Goal: Information Seeking & Learning: Learn about a topic

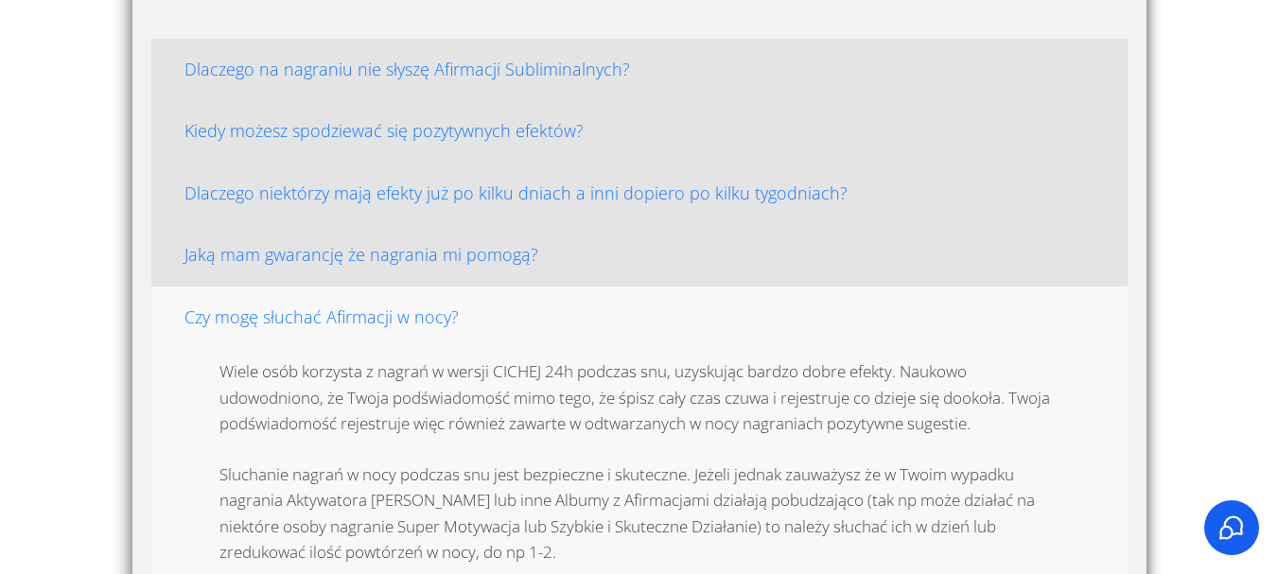
scroll to position [4395, 0]
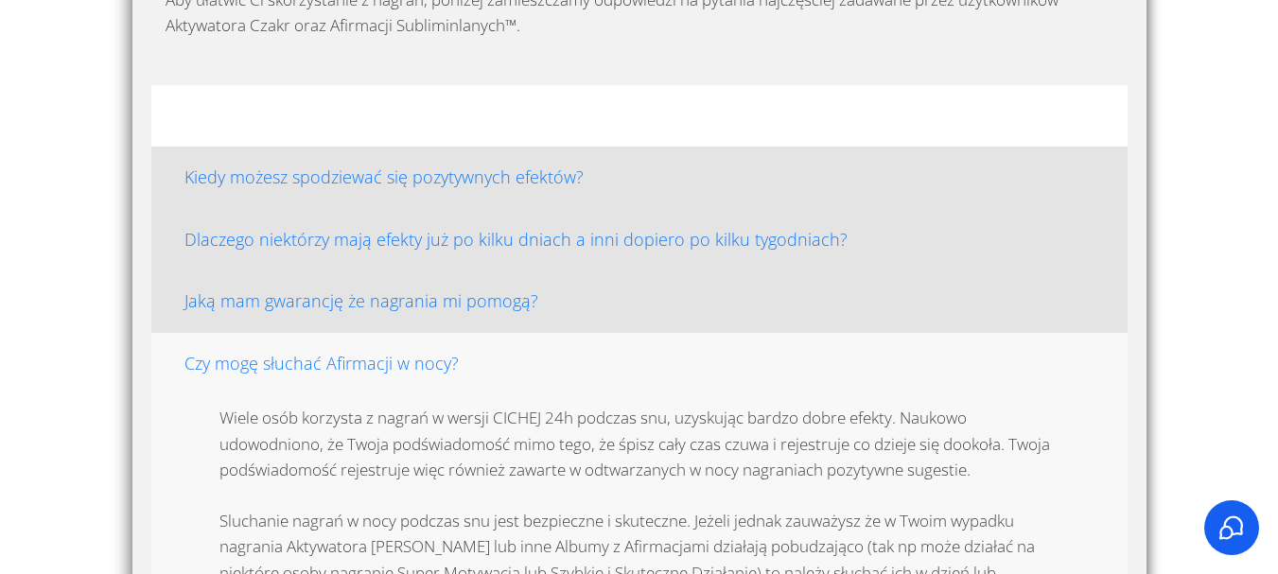
click at [493, 106] on h4 "Dlaczego na nagraniu nie słyszę Afirmacji Subliminalnych?" at bounding box center [639, 116] width 944 height 30
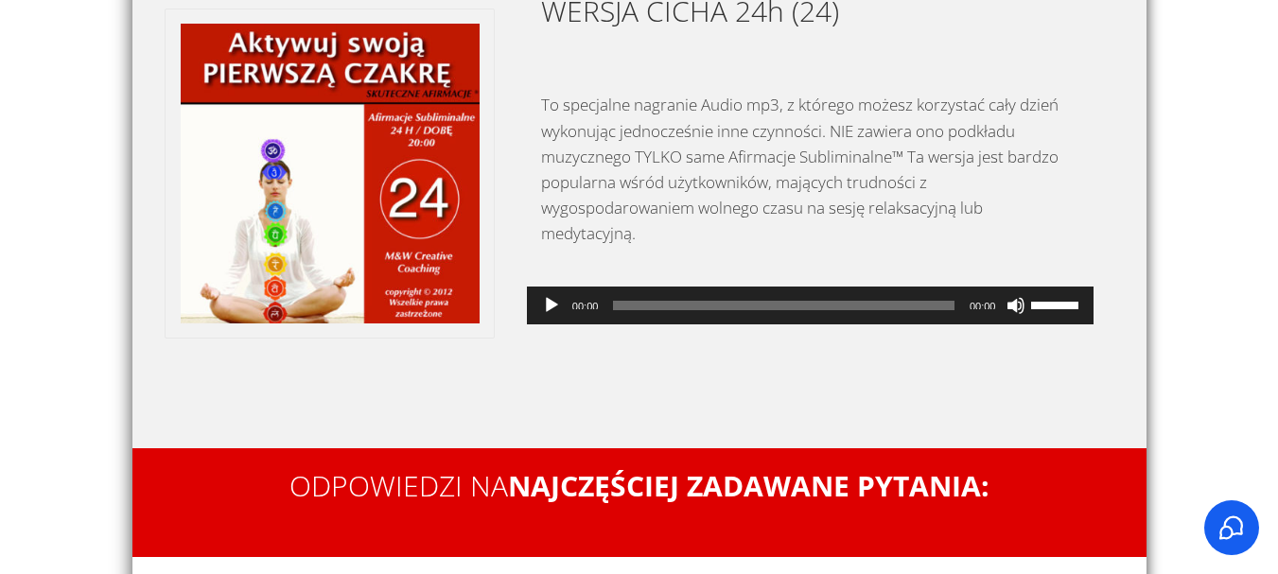
scroll to position [3355, 0]
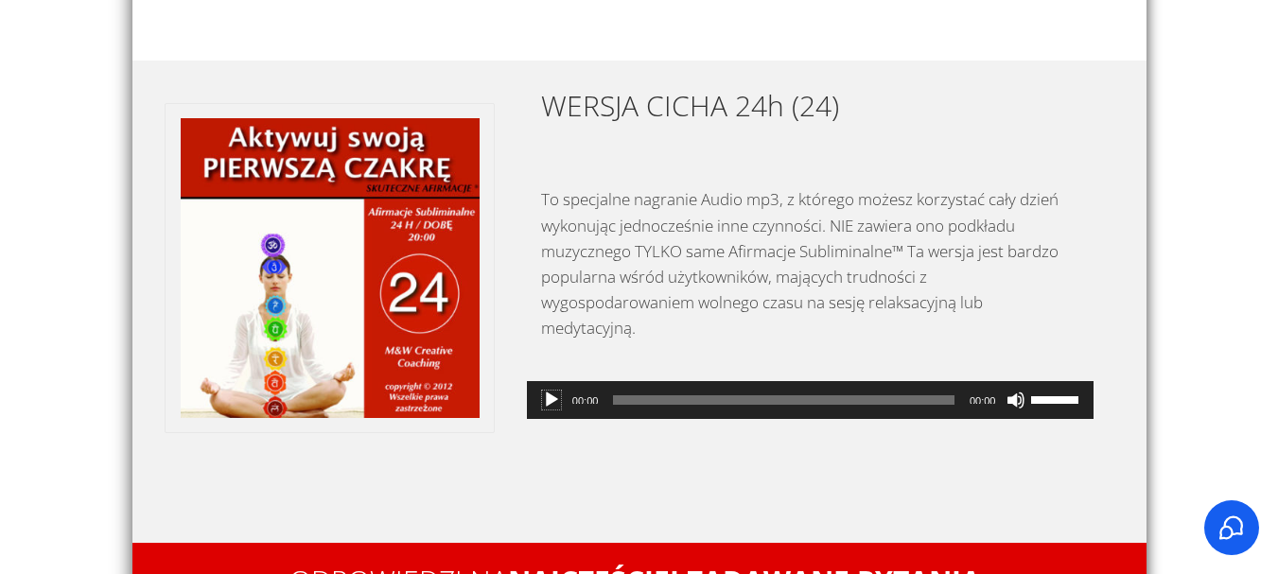
click at [543, 393] on button "Odtwórz" at bounding box center [551, 400] width 19 height 19
click at [707, 395] on span "00:39" at bounding box center [784, 399] width 342 height 9
click at [733, 397] on span "00:51" at bounding box center [784, 399] width 342 height 9
click at [776, 396] on span "01:09" at bounding box center [784, 399] width 342 height 9
click at [814, 399] on span "01:25" at bounding box center [784, 399] width 342 height 9
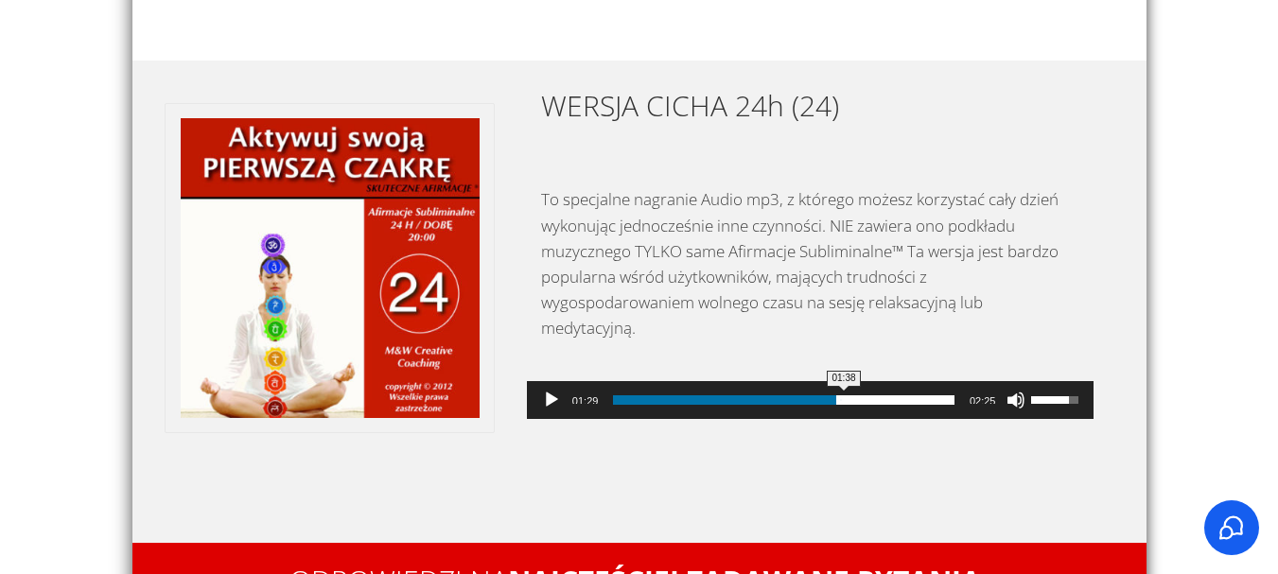
click at [844, 398] on span "01:38" at bounding box center [784, 399] width 342 height 9
click at [722, 396] on span "00:46" at bounding box center [784, 399] width 342 height 9
click at [738, 395] on span "00:53" at bounding box center [784, 399] width 342 height 9
click at [756, 396] on span "01:00" at bounding box center [784, 399] width 342 height 9
click at [1025, 398] on button "Wycisz" at bounding box center [1016, 400] width 19 height 19
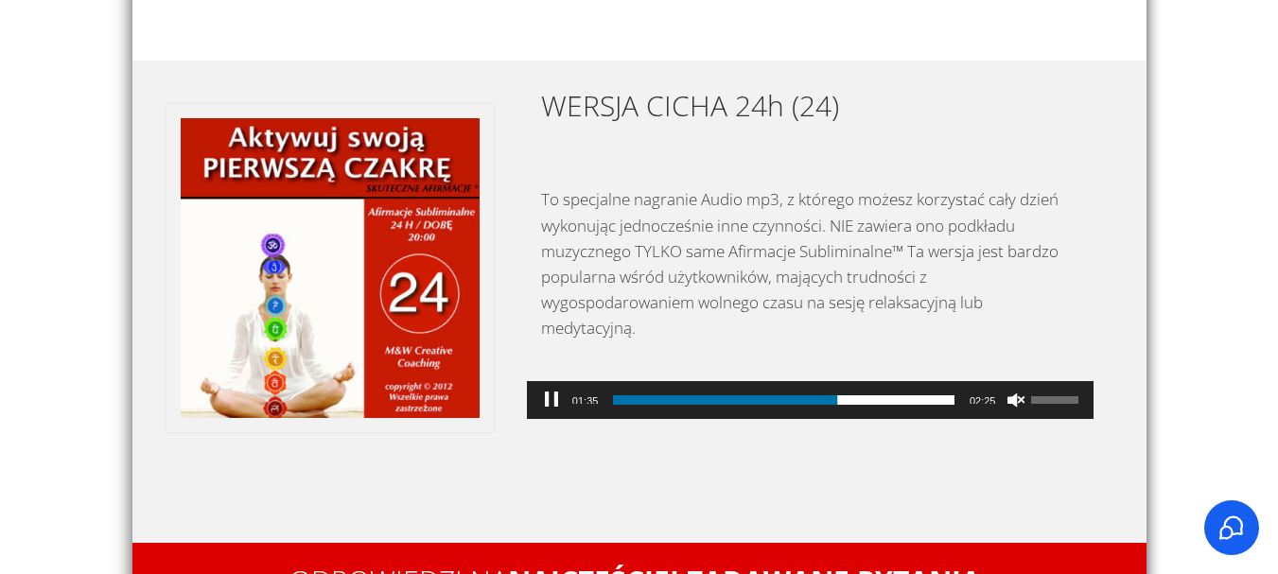
click at [1013, 401] on button "Włącz dzwięk" at bounding box center [1016, 400] width 19 height 19
click at [802, 399] on span "01:20" at bounding box center [784, 399] width 342 height 9
click at [1111, 315] on div "To specjalne nagranie Audio mp3, z którego możesz korzystać cały dzień wykonują…" at bounding box center [810, 272] width 605 height 175
click at [793, 398] on span "01:17" at bounding box center [784, 399] width 342 height 9
click at [858, 250] on p "To specjalne nagranie Audio mp3, z którego możesz korzystać cały dzień wykonują…" at bounding box center [810, 272] width 539 height 173
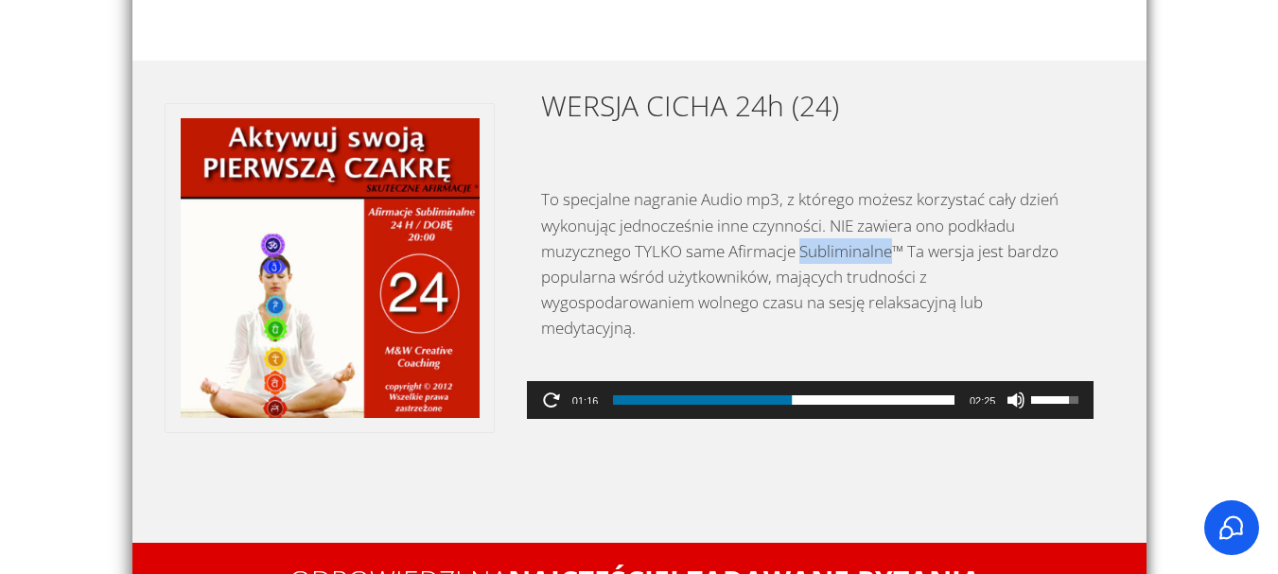
click at [858, 250] on p "To specjalne nagranie Audio mp3, z którego możesz korzystać cały dzień wykonują…" at bounding box center [810, 272] width 539 height 173
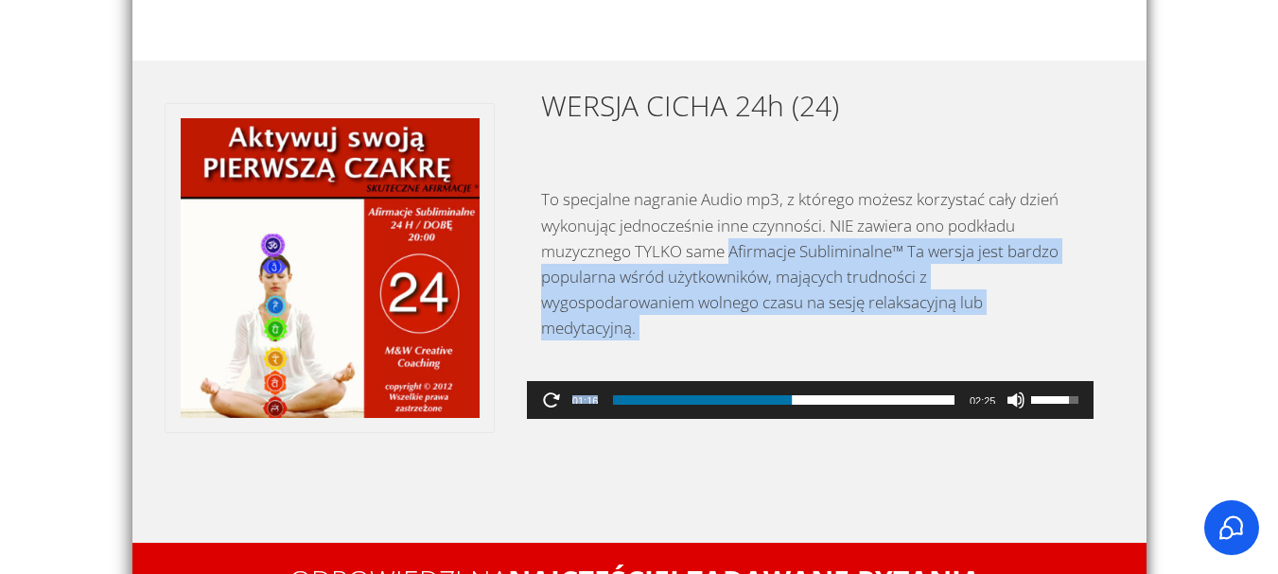
drag, startPoint x: 735, startPoint y: 251, endPoint x: 961, endPoint y: 534, distance: 362.1
click at [961, 534] on div "WERSJA CICHA 24h (24) To specjalne nagranie Audio mp3, z którego możesz korzyst…" at bounding box center [639, 302] width 1014 height 482
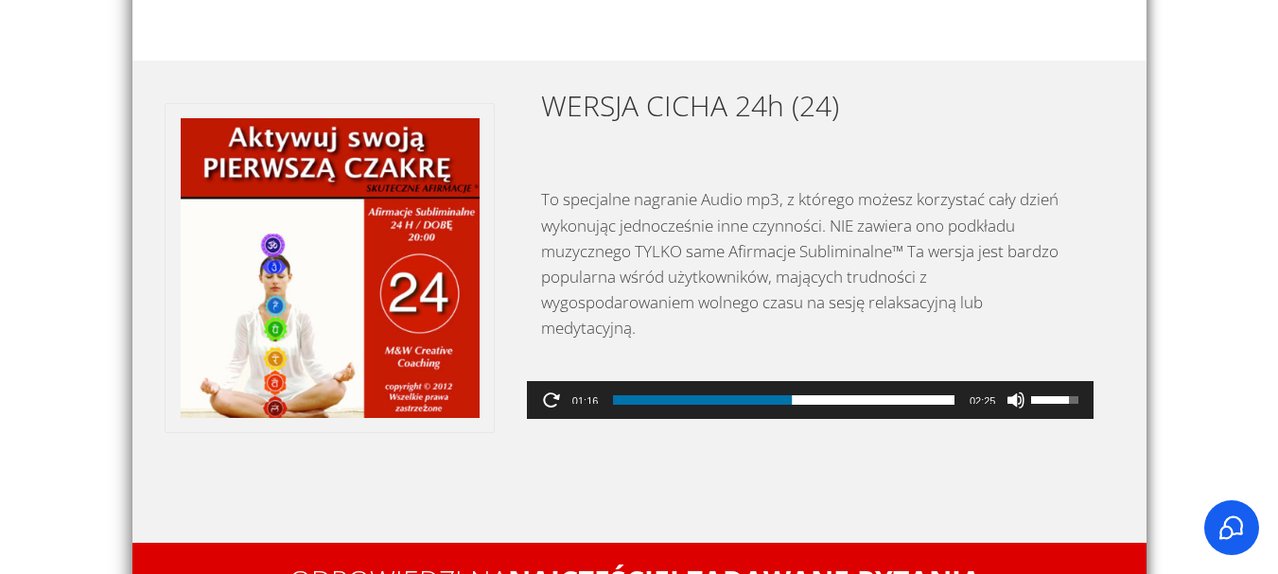
click at [845, 312] on p "To specjalne nagranie Audio mp3, z którego możesz korzystać cały dzień wykonują…" at bounding box center [810, 272] width 539 height 173
drag, startPoint x: 729, startPoint y: 250, endPoint x: 897, endPoint y: 246, distance: 167.5
click at [897, 246] on p "To specjalne nagranie Audio mp3, z którego możesz korzystać cały dzień wykonują…" at bounding box center [810, 272] width 539 height 173
copy p "Afirmacje Subliminalne"
